Goal: Transaction & Acquisition: Purchase product/service

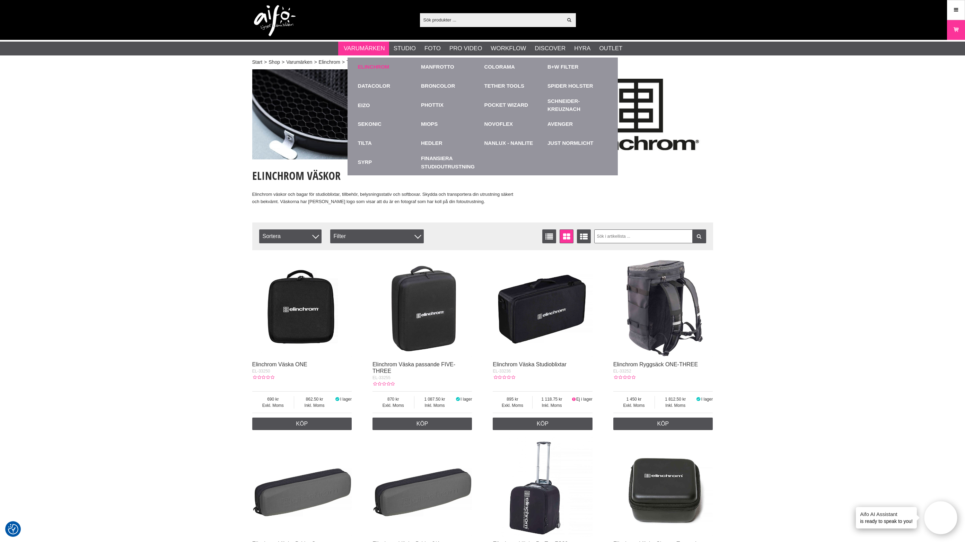
click at [378, 69] on link "Elinchrom" at bounding box center [374, 67] width 32 height 8
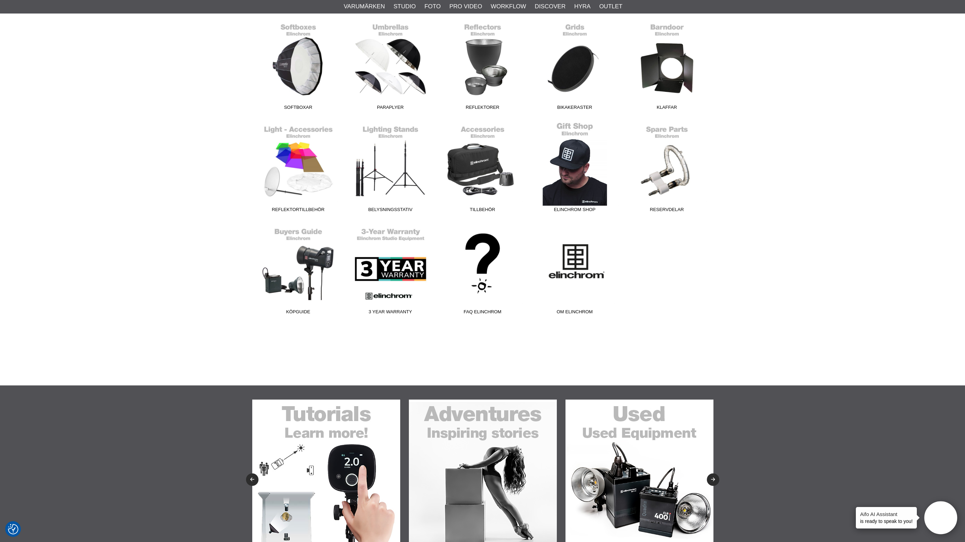
scroll to position [308, 0]
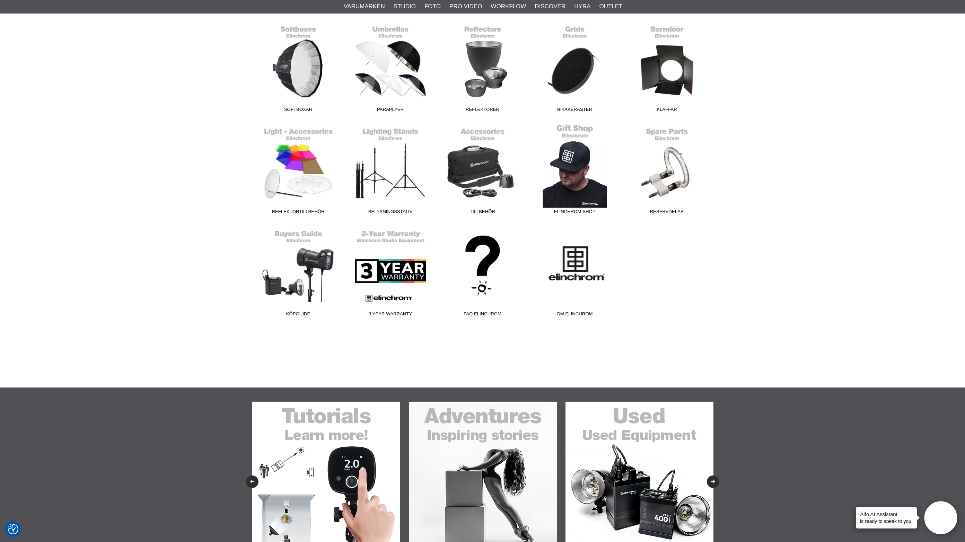
click at [570, 126] on link "Elinchrom Shop" at bounding box center [575, 171] width 92 height 94
click at [565, 181] on link "Elinchrom Shop" at bounding box center [575, 171] width 92 height 94
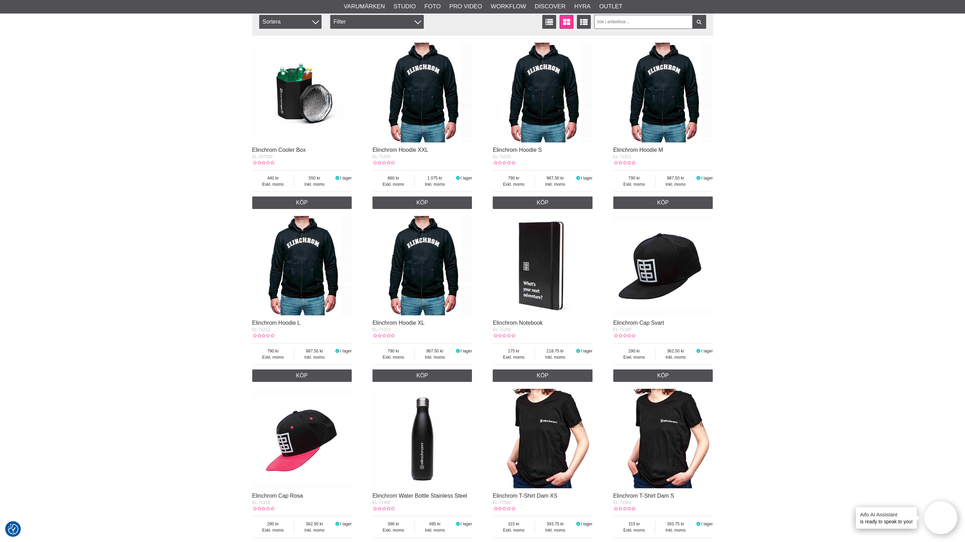
scroll to position [216, 0]
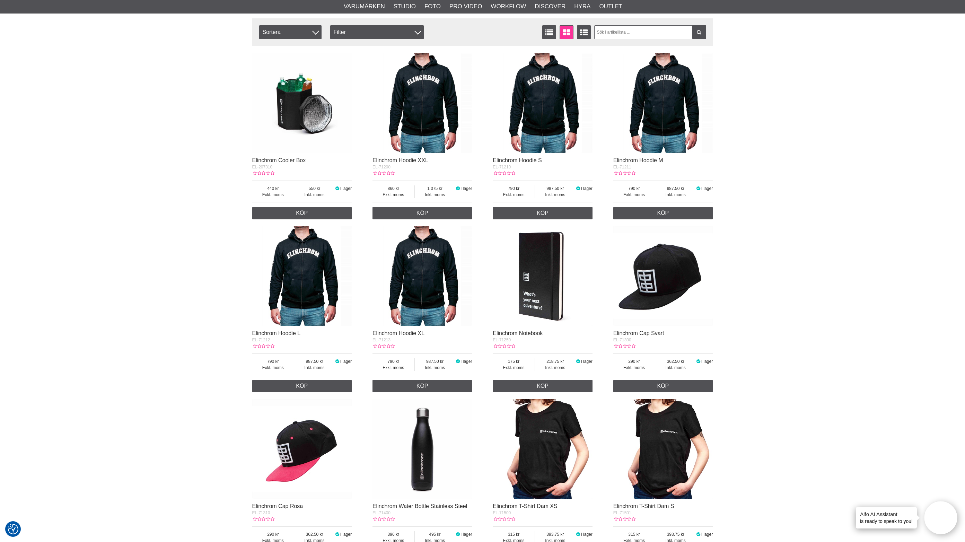
click at [557, 127] on img at bounding box center [543, 103] width 100 height 100
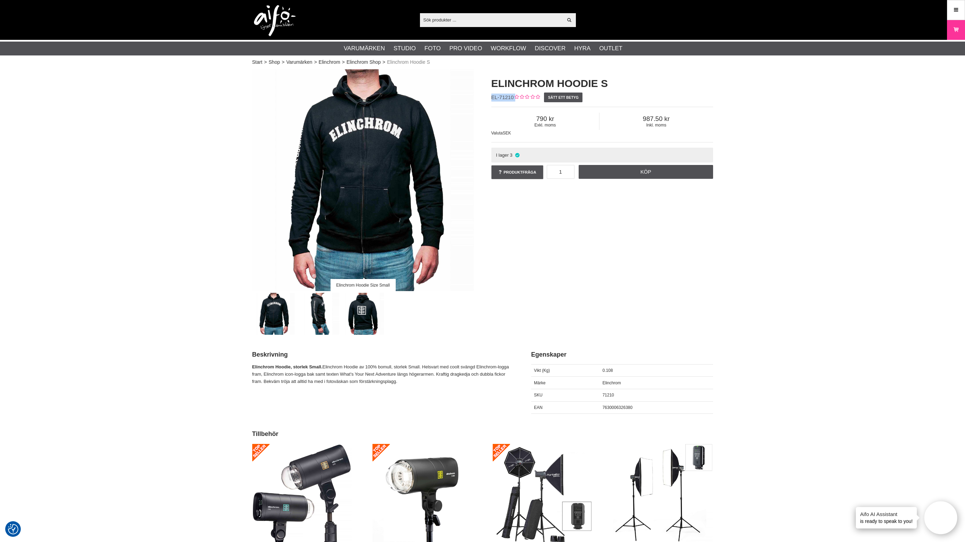
drag, startPoint x: 513, startPoint y: 98, endPoint x: 488, endPoint y: 98, distance: 25.6
click at [488, 98] on div "Elinchrom Hoodie S EL-71210 Sätt ett betyg Exkl. moms 790 Inkl. moms 987.50 Val…" at bounding box center [601, 128] width 239 height 118
copy div "EL-71210"
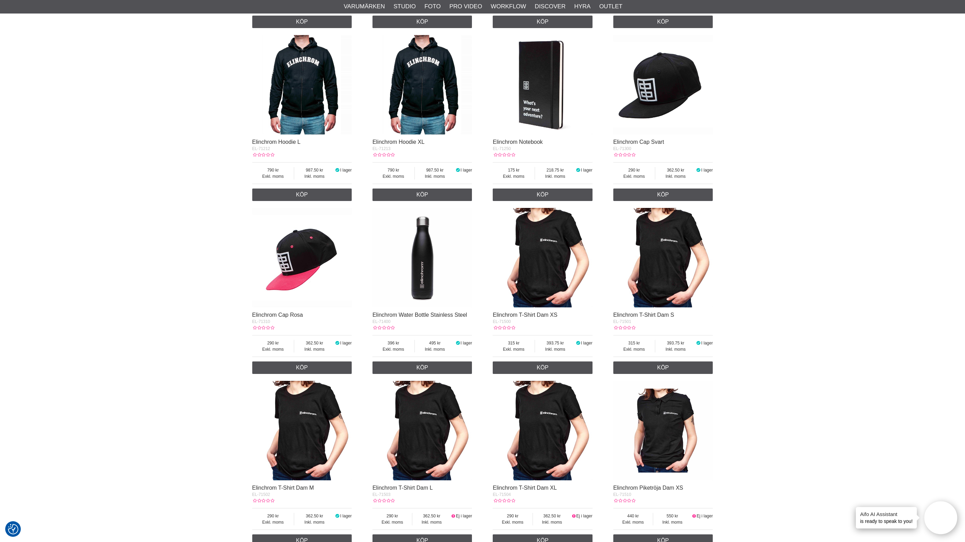
scroll to position [346, 0]
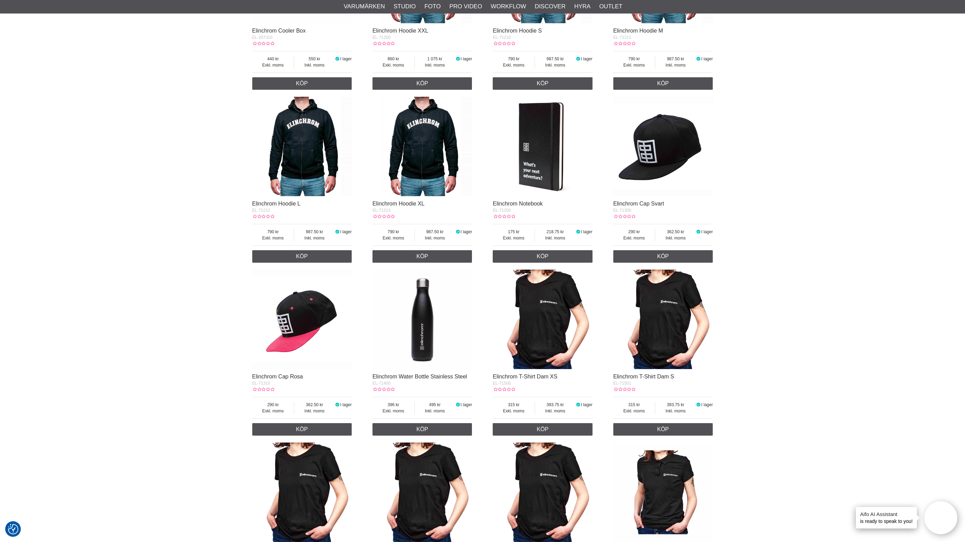
click at [298, 174] on img at bounding box center [302, 147] width 100 height 100
